Goal: Task Accomplishment & Management: Complete application form

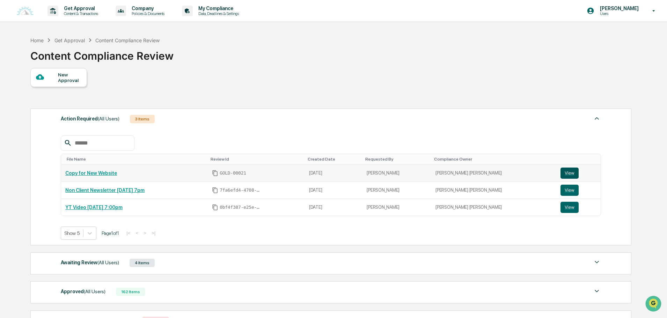
click at [569, 174] on button "View" at bounding box center [570, 173] width 18 height 11
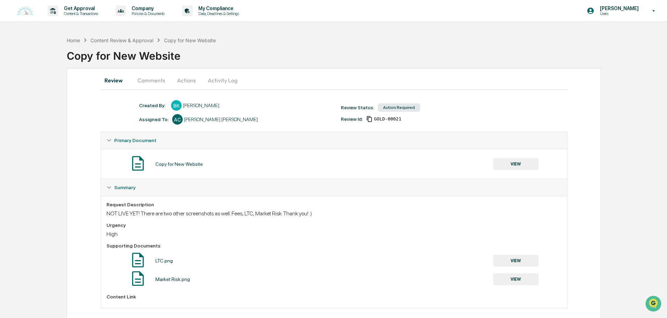
click at [514, 164] on button "VIEW" at bounding box center [515, 164] width 45 height 12
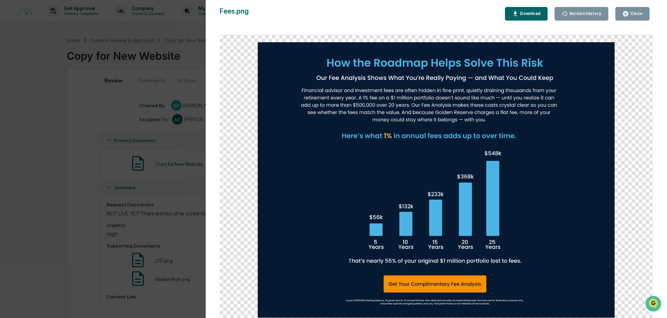
click at [636, 19] on button "Close" at bounding box center [633, 14] width 34 height 14
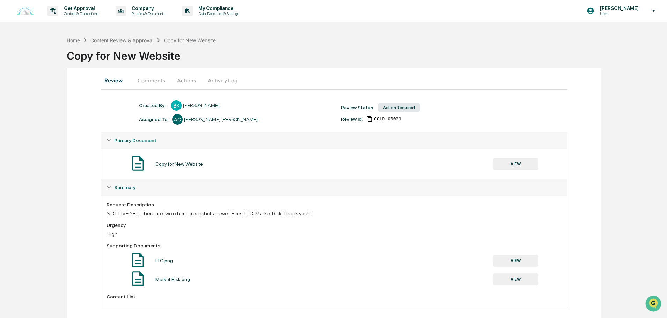
click at [160, 77] on button "Comments" at bounding box center [151, 80] width 39 height 17
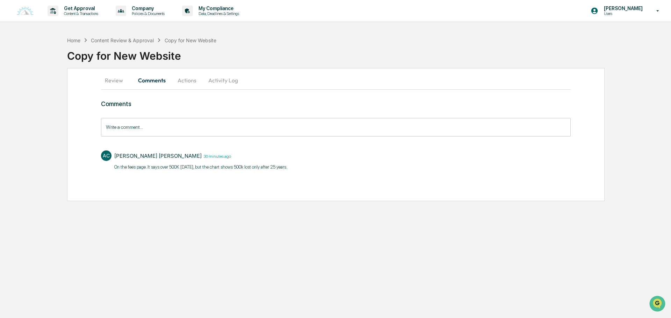
click at [119, 82] on button "Review" at bounding box center [116, 80] width 31 height 17
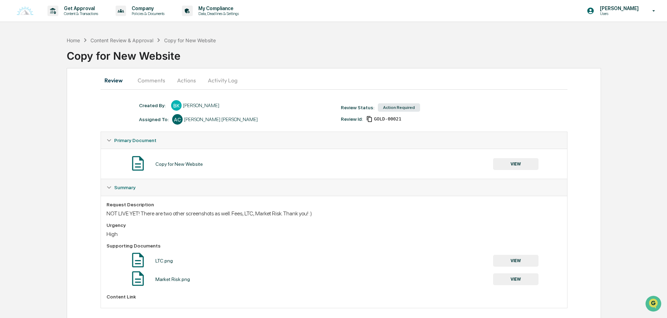
click at [126, 35] on div "Home Content Review & Approval Copy for New Website Copy for New Website" at bounding box center [367, 50] width 601 height 35
click at [123, 40] on div "Content Review & Approval" at bounding box center [122, 40] width 63 height 6
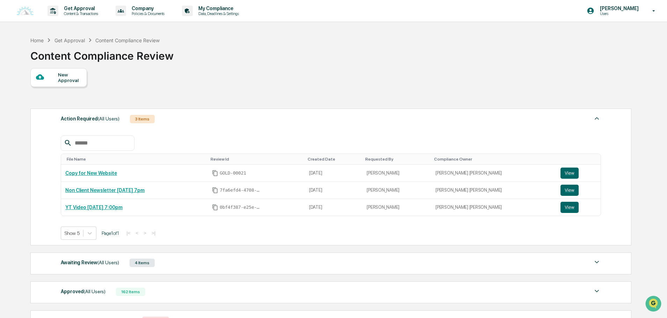
click at [206, 121] on div "Action Required (All Users) 3 Items" at bounding box center [331, 119] width 541 height 10
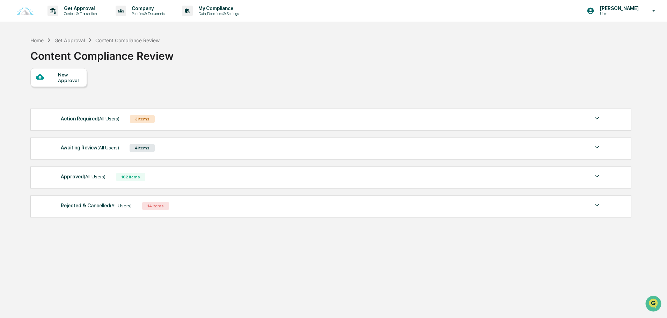
click at [179, 148] on div "Awaiting Review (All Users) 4 Items" at bounding box center [331, 148] width 541 height 10
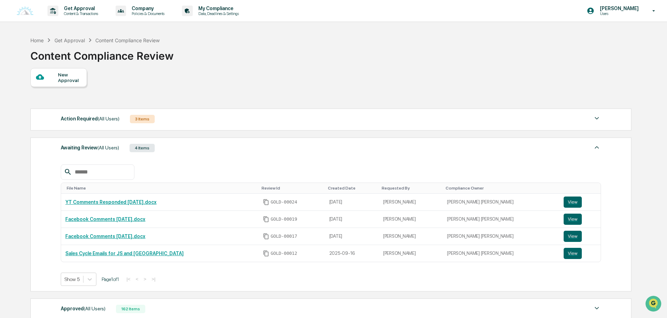
click at [471, 124] on div "Action Required (All Users) 3 Items File Name Review Id Created Date Requested …" at bounding box center [330, 120] width 601 height 22
click at [576, 135] on div "Action Required (All Users) 3 Items File Name Review Id Created Date Requested …" at bounding box center [330, 229] width 601 height 248
click at [606, 121] on div "Action Required (All Users) 3 Items File Name Review Id Created Date Requested …" at bounding box center [330, 120] width 601 height 22
click at [595, 117] on img at bounding box center [597, 118] width 8 height 8
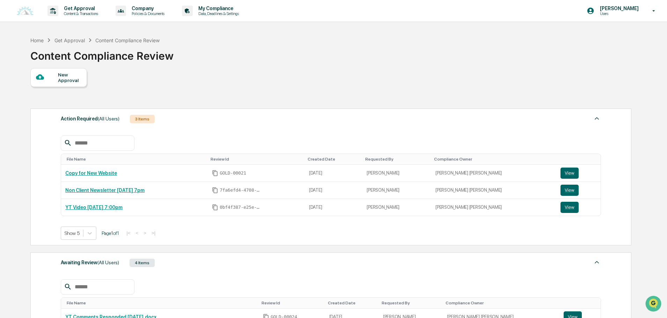
click at [597, 121] on img at bounding box center [597, 118] width 8 height 8
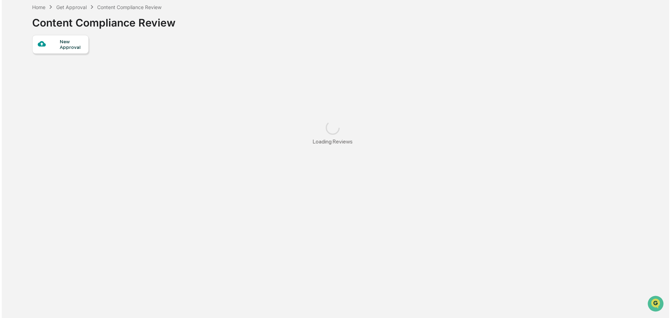
scroll to position [70, 0]
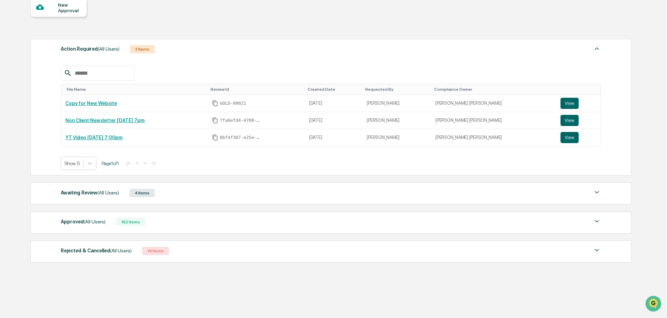
click at [64, 11] on div "New Approval" at bounding box center [69, 7] width 23 height 11
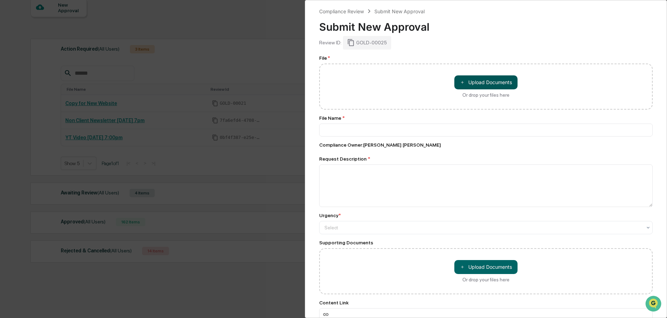
click at [475, 83] on button "＋ Upload Documents" at bounding box center [486, 82] width 63 height 14
type input "**********"
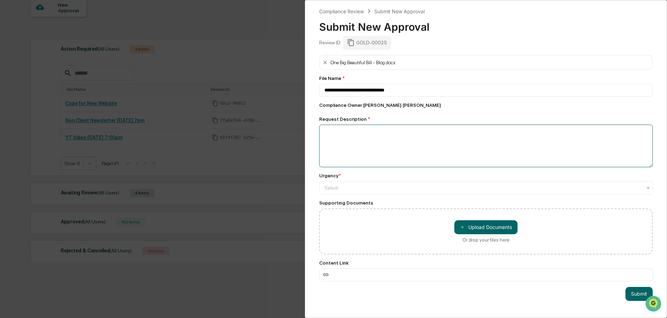
click at [347, 136] on textarea at bounding box center [486, 146] width 334 height 43
drag, startPoint x: 403, startPoint y: 129, endPoint x: 347, endPoint y: 131, distance: 55.6
click at [347, 131] on textarea "**********" at bounding box center [484, 146] width 330 height 43
type textarea "**********"
click at [367, 181] on div "Urgency * Select" at bounding box center [486, 184] width 334 height 22
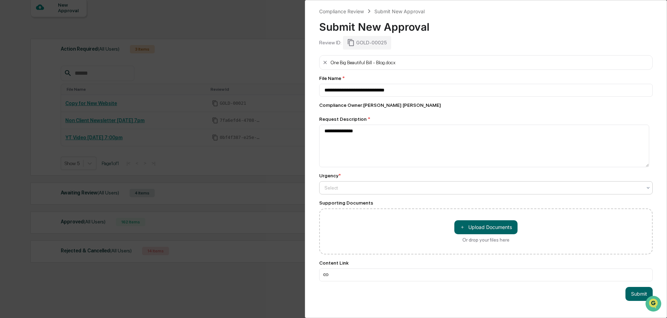
click at [366, 185] on div at bounding box center [484, 188] width 318 height 7
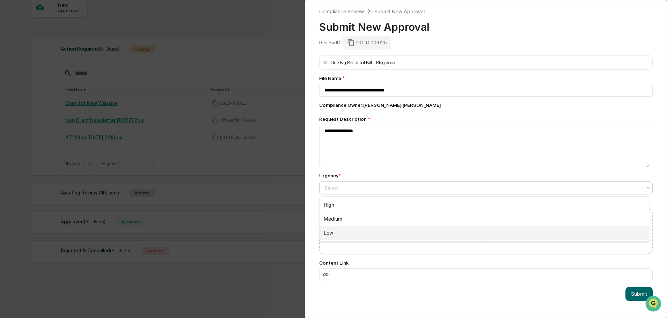
click at [340, 231] on div "Low" at bounding box center [485, 233] width 330 height 14
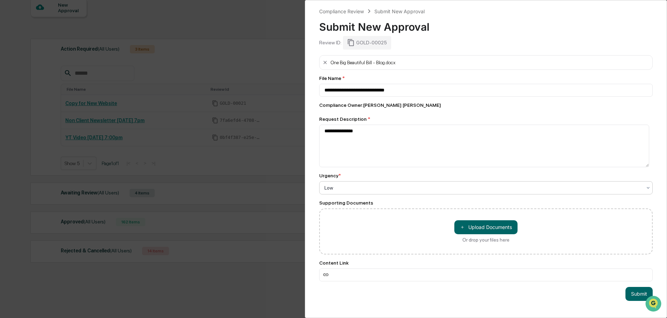
click at [341, 188] on div at bounding box center [484, 188] width 318 height 7
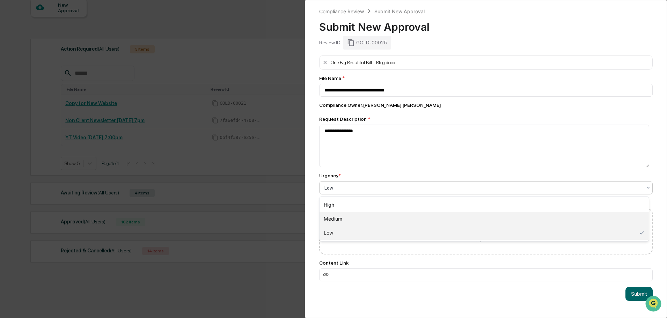
click at [339, 216] on div "Medium" at bounding box center [485, 219] width 330 height 14
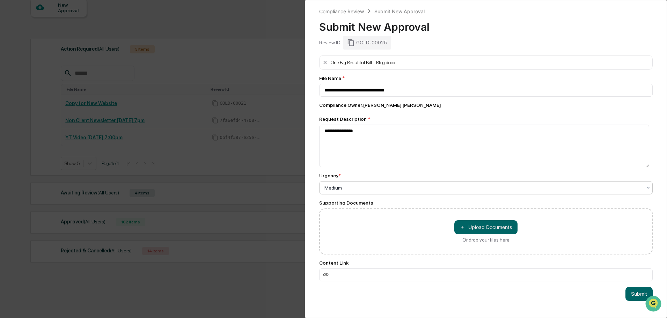
drag, startPoint x: 632, startPoint y: 297, endPoint x: 571, endPoint y: 288, distance: 61.5
click at [632, 297] on button "Submit" at bounding box center [639, 294] width 27 height 14
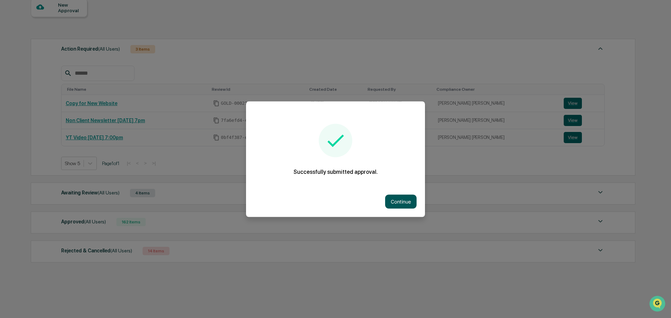
click at [411, 205] on button "Continue" at bounding box center [400, 202] width 31 height 14
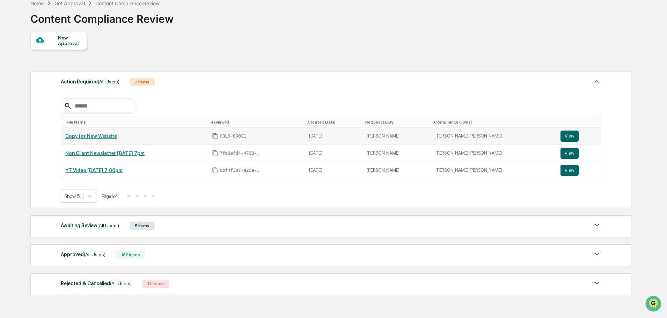
scroll to position [0, 0]
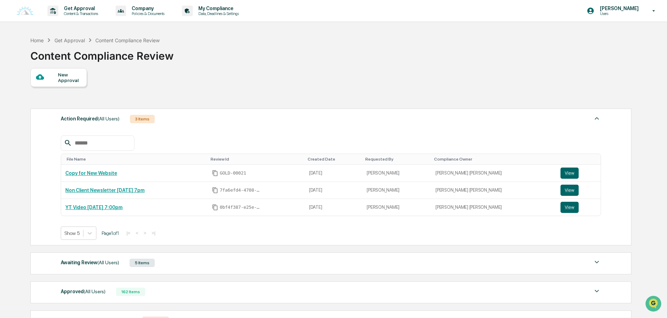
click at [179, 120] on div "Action Required (All Users) 3 Items" at bounding box center [331, 119] width 541 height 10
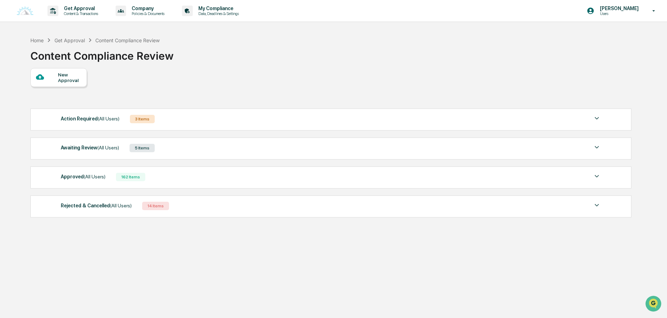
click at [178, 147] on div "Awaiting Review (All Users) 5 Items" at bounding box center [331, 148] width 541 height 10
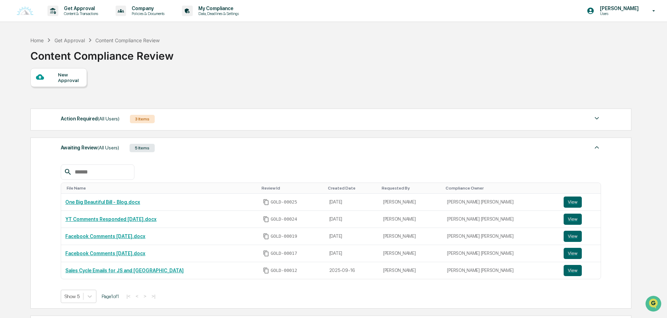
click at [160, 141] on div "Awaiting Review (All Users) 5 Items File Name Review Id Created Date Requested …" at bounding box center [330, 223] width 601 height 171
click at [163, 144] on div "Awaiting Review (All Users) 5 Items" at bounding box center [331, 148] width 541 height 10
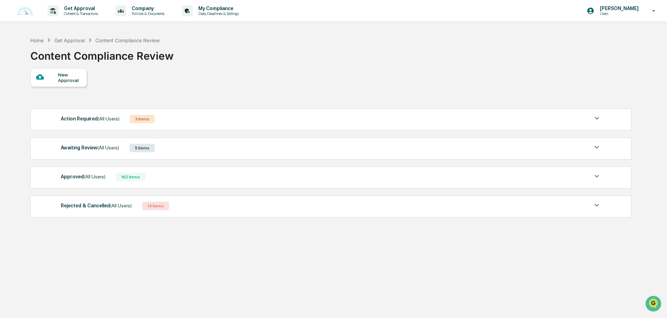
click at [173, 119] on div "Action Required (All Users) 3 Items" at bounding box center [331, 119] width 541 height 10
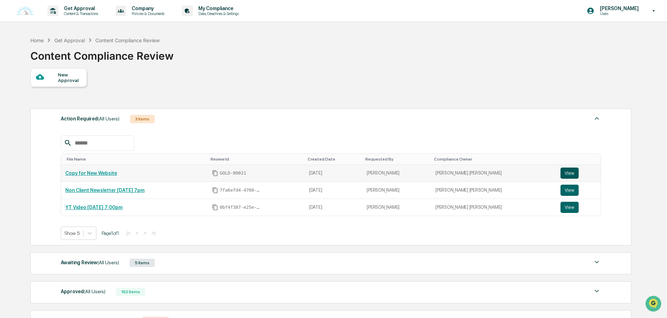
click at [561, 173] on button "View" at bounding box center [570, 173] width 18 height 11
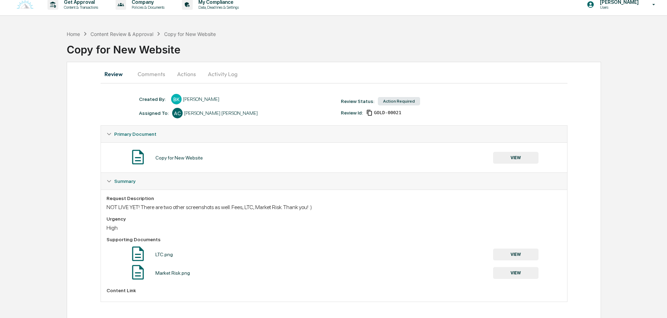
scroll to position [8, 0]
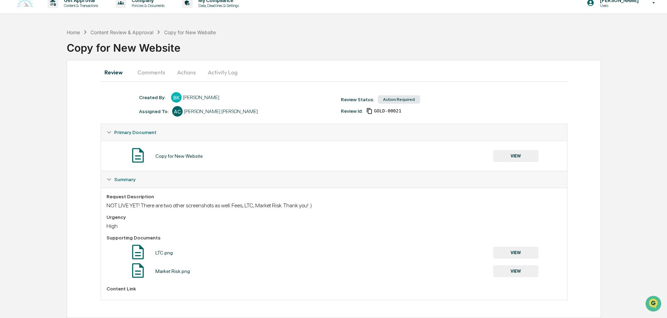
click at [523, 249] on button "VIEW" at bounding box center [515, 253] width 45 height 12
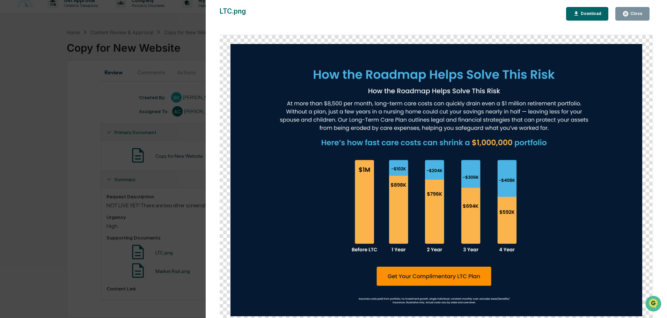
click at [637, 17] on button "Close" at bounding box center [633, 14] width 34 height 14
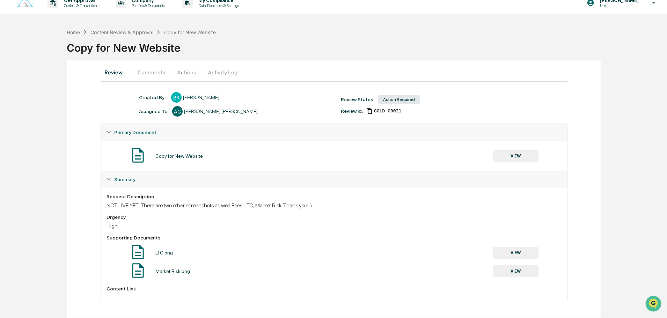
click at [515, 273] on button "VIEW" at bounding box center [515, 272] width 45 height 12
